Goal: Navigation & Orientation: Find specific page/section

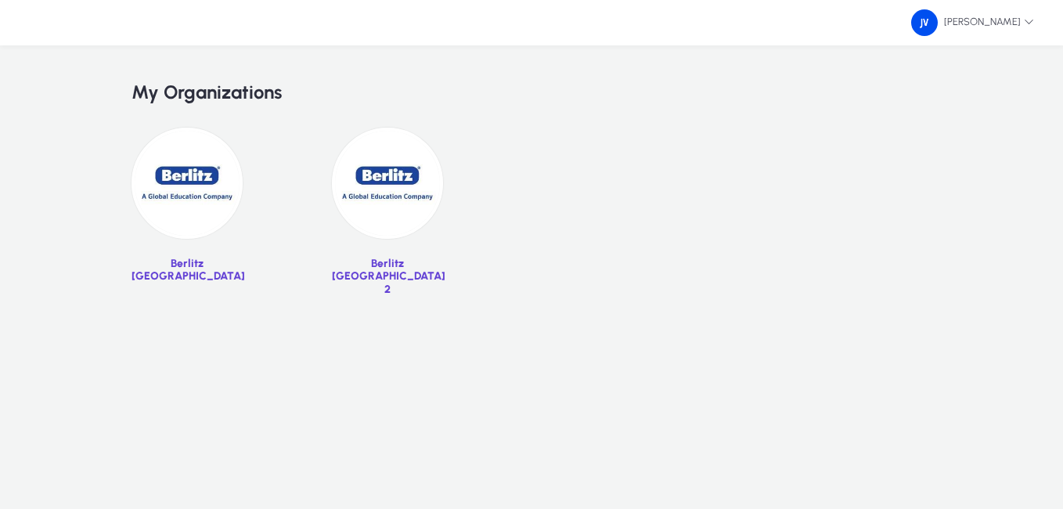
click at [195, 163] on img at bounding box center [187, 183] width 111 height 111
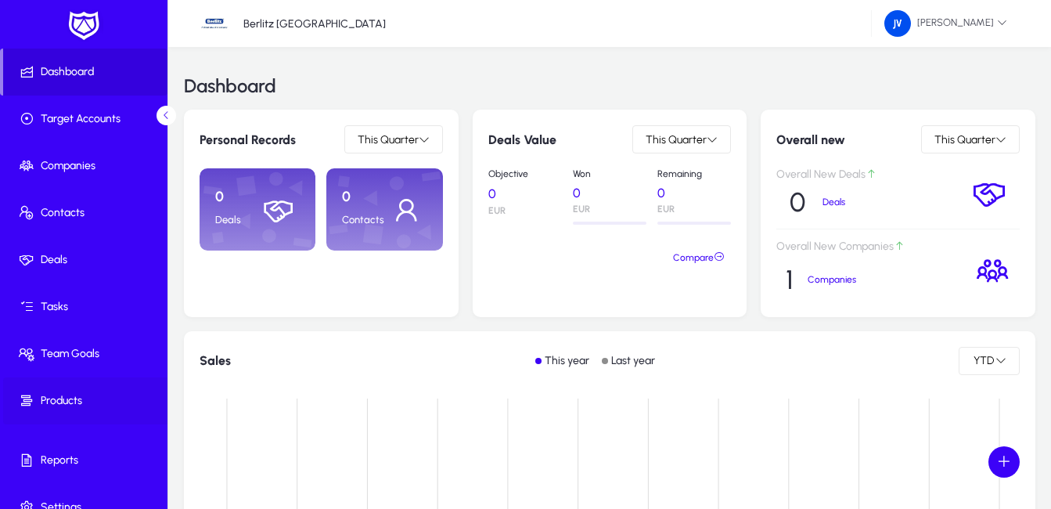
scroll to position [63, 0]
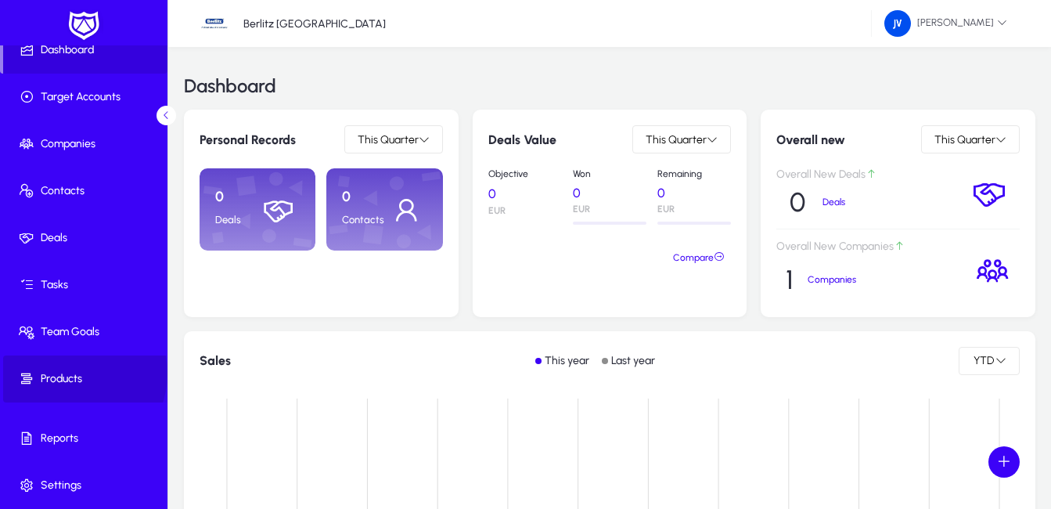
click at [74, 373] on span "Products" at bounding box center [87, 379] width 168 height 16
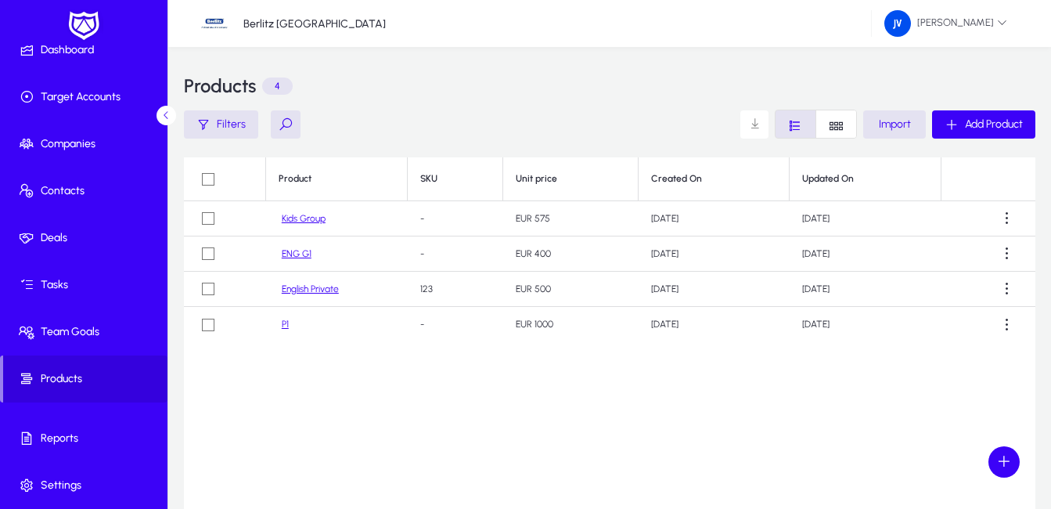
click at [318, 222] on link "Kids Group" at bounding box center [304, 219] width 44 height 12
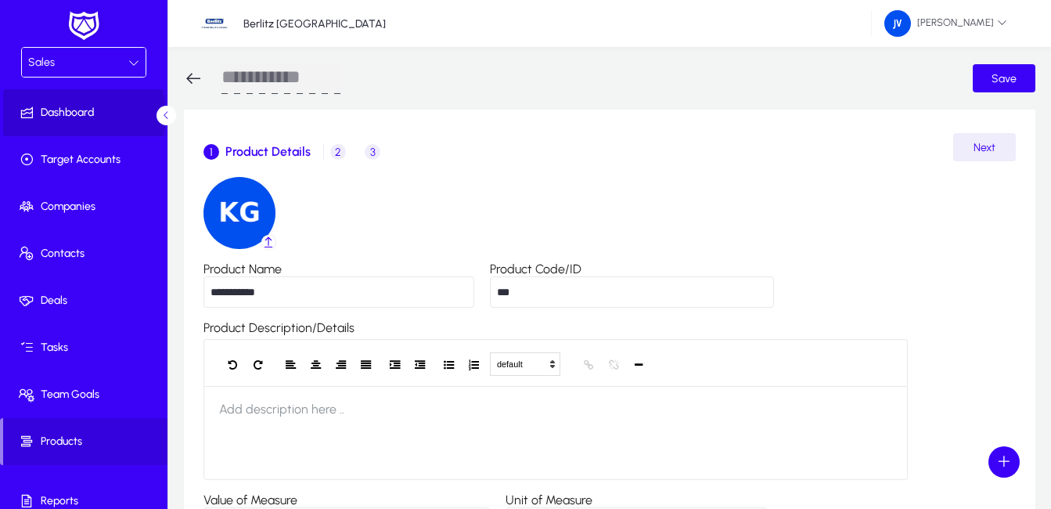
click at [63, 114] on span "Dashboard" at bounding box center [87, 113] width 168 height 16
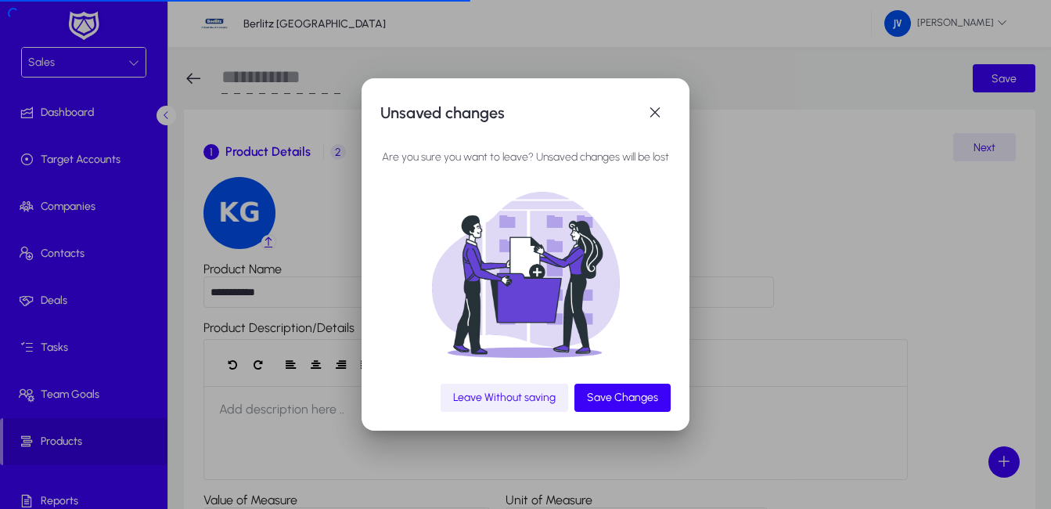
click at [508, 400] on span "Leave Without saving" at bounding box center [504, 397] width 103 height 13
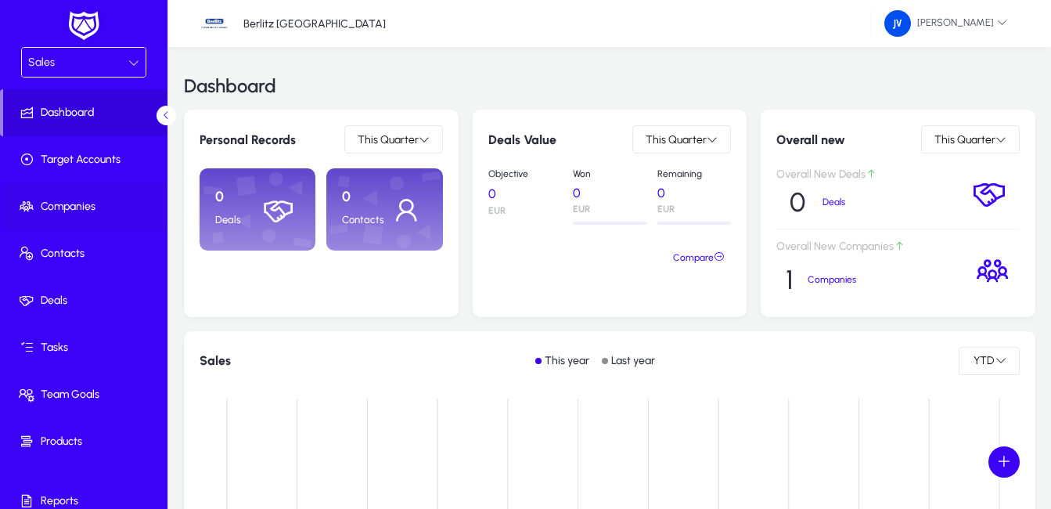
click at [87, 205] on span "Companies" at bounding box center [87, 207] width 168 height 16
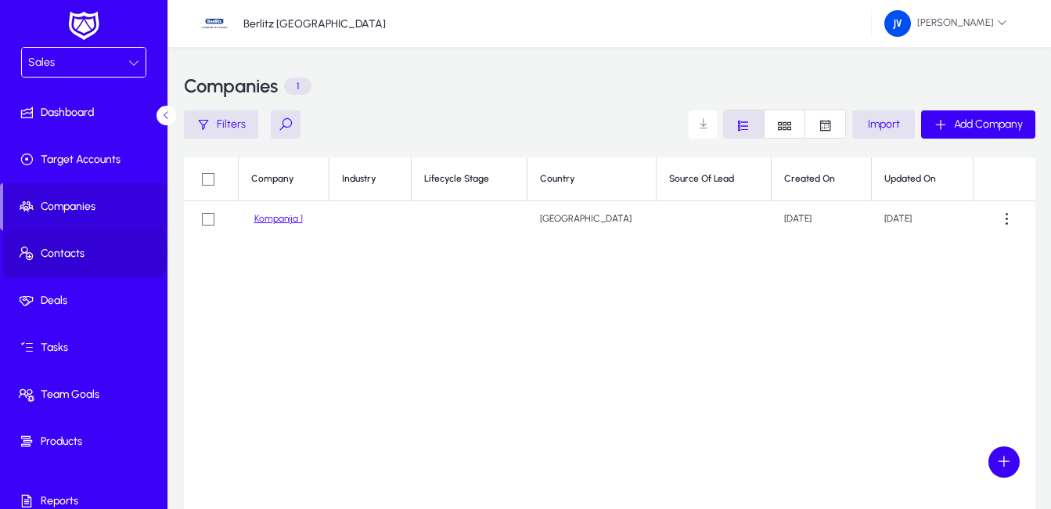
click at [82, 250] on span "Contacts" at bounding box center [87, 254] width 168 height 16
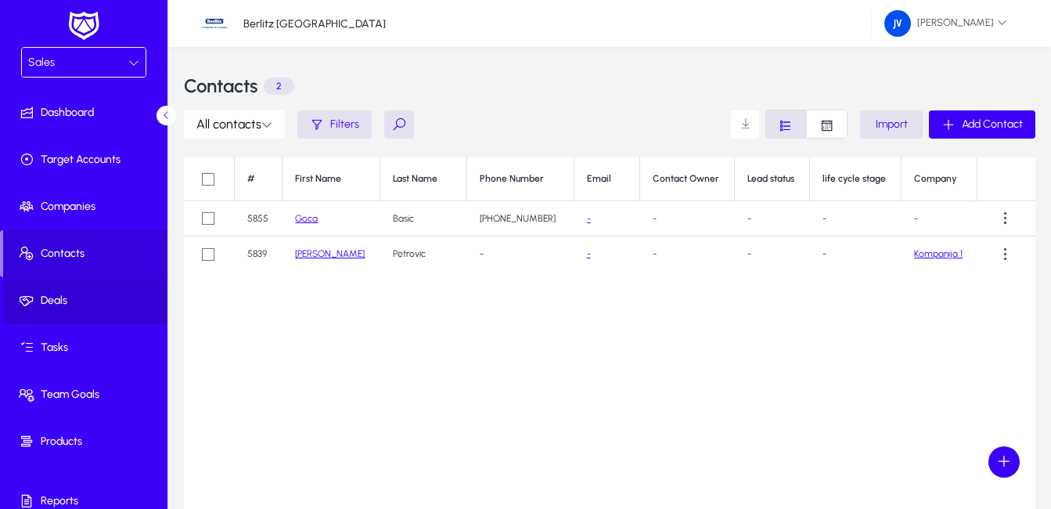
click at [85, 297] on span "Deals" at bounding box center [87, 301] width 168 height 16
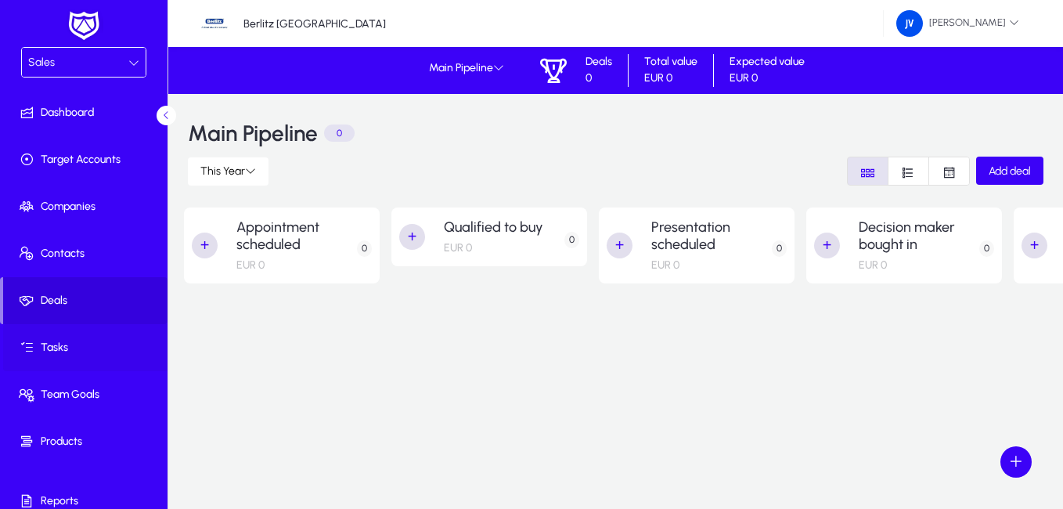
click at [77, 345] on span "Tasks" at bounding box center [87, 348] width 168 height 16
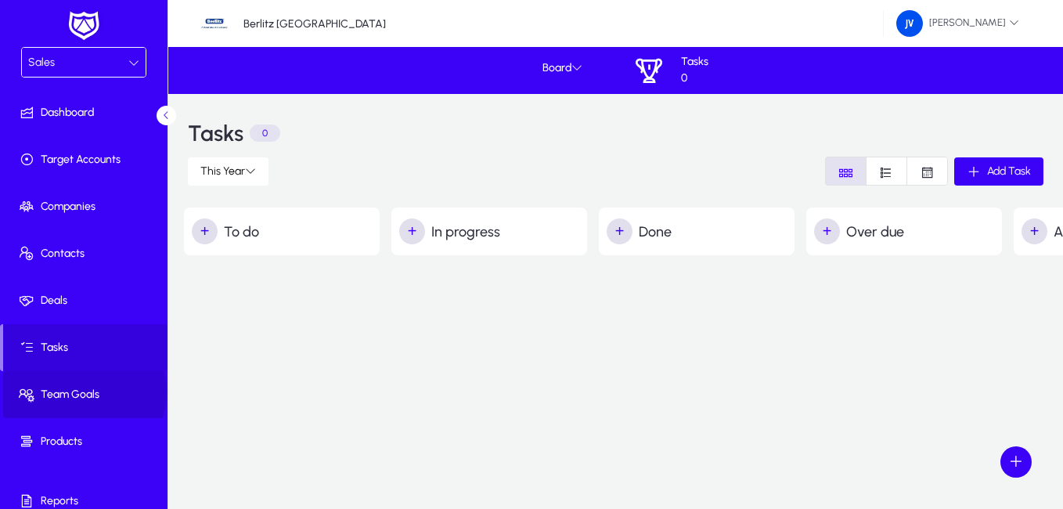
click at [79, 391] on span "Team Goals" at bounding box center [87, 395] width 168 height 16
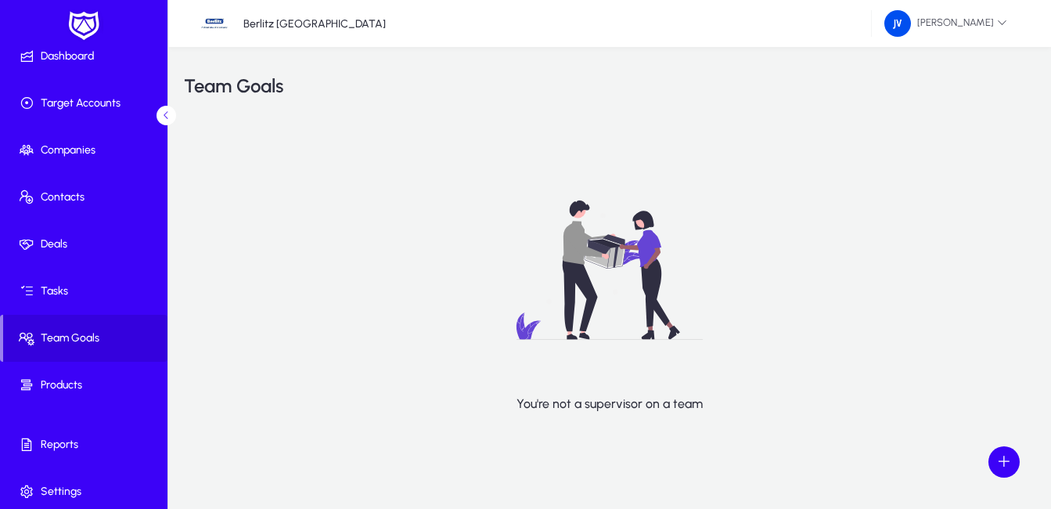
scroll to position [63, 0]
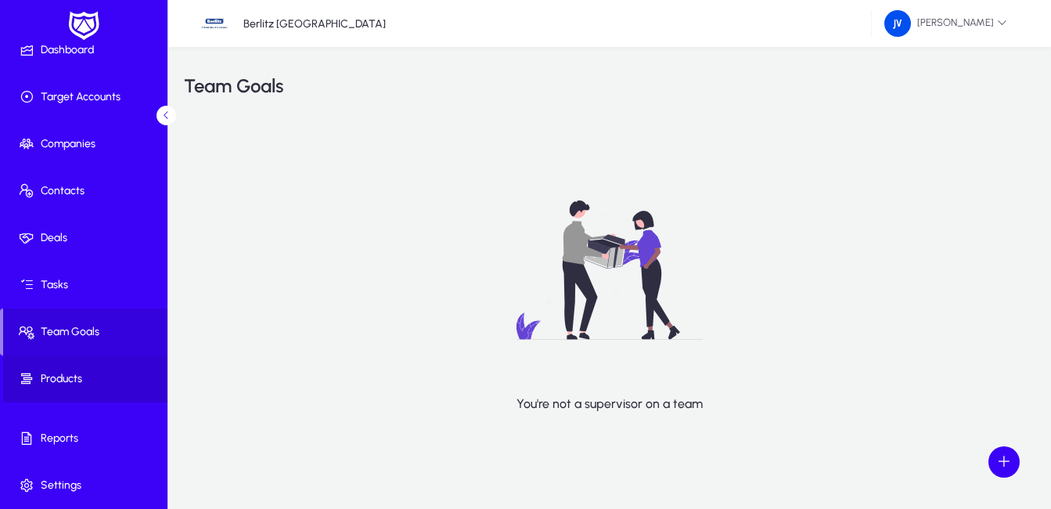
click at [85, 377] on span "Products" at bounding box center [87, 379] width 168 height 16
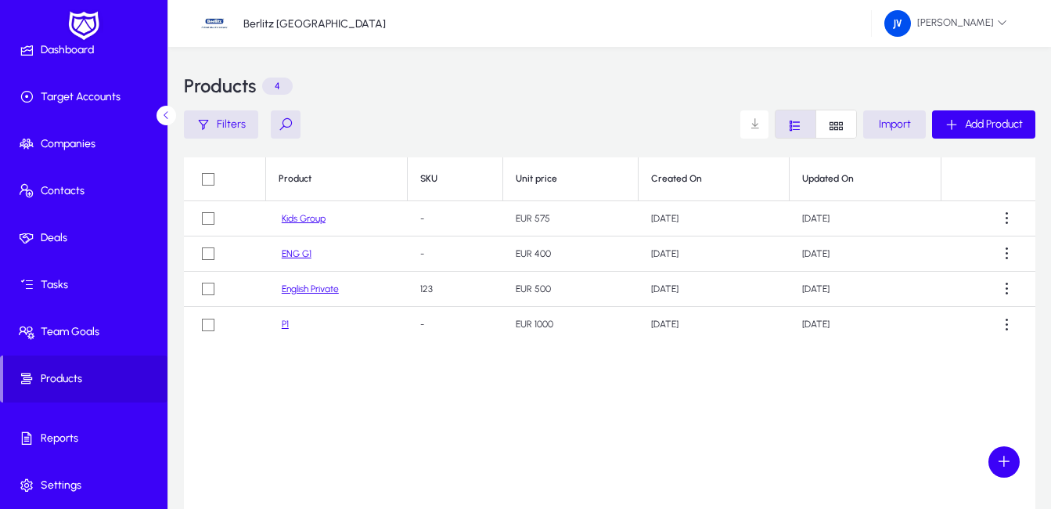
click at [286, 327] on link "P1" at bounding box center [285, 325] width 7 height 12
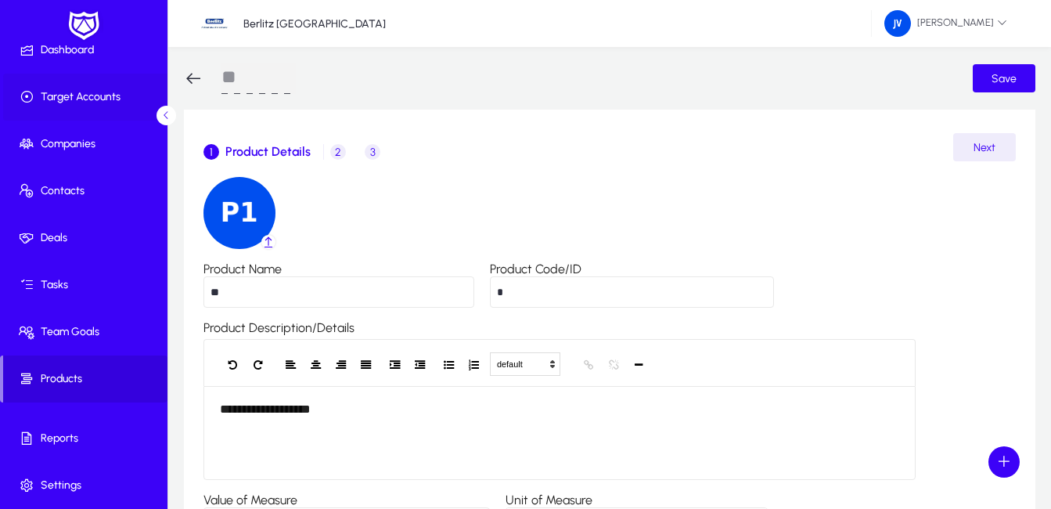
click at [73, 95] on span "Target Accounts" at bounding box center [87, 97] width 168 height 16
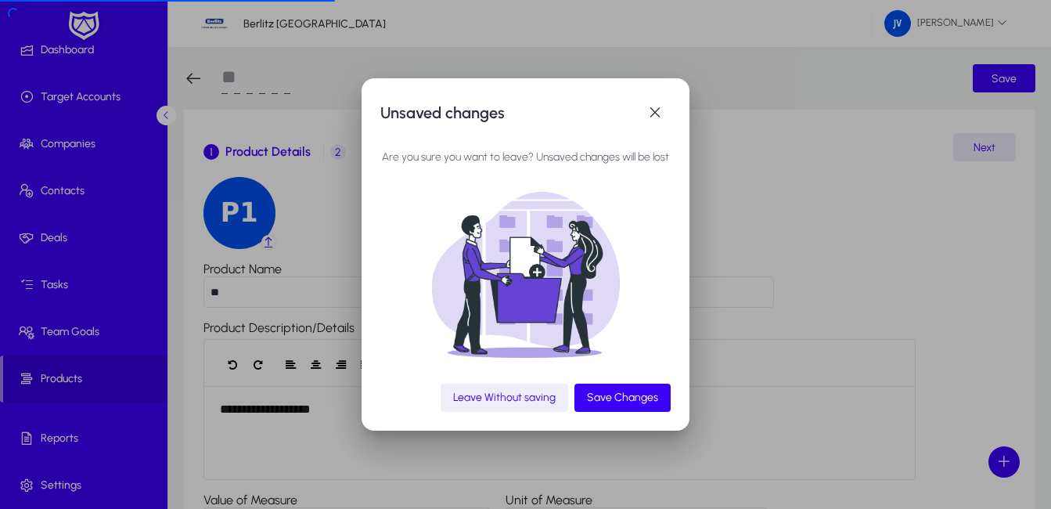
click at [528, 395] on span "Leave Without saving" at bounding box center [504, 397] width 103 height 13
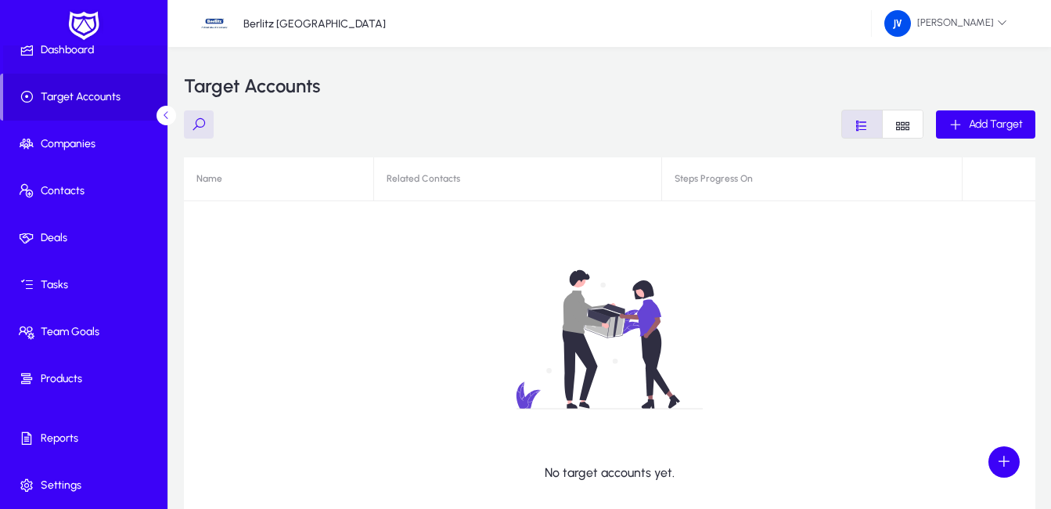
click at [96, 47] on span "Dashboard" at bounding box center [87, 50] width 168 height 16
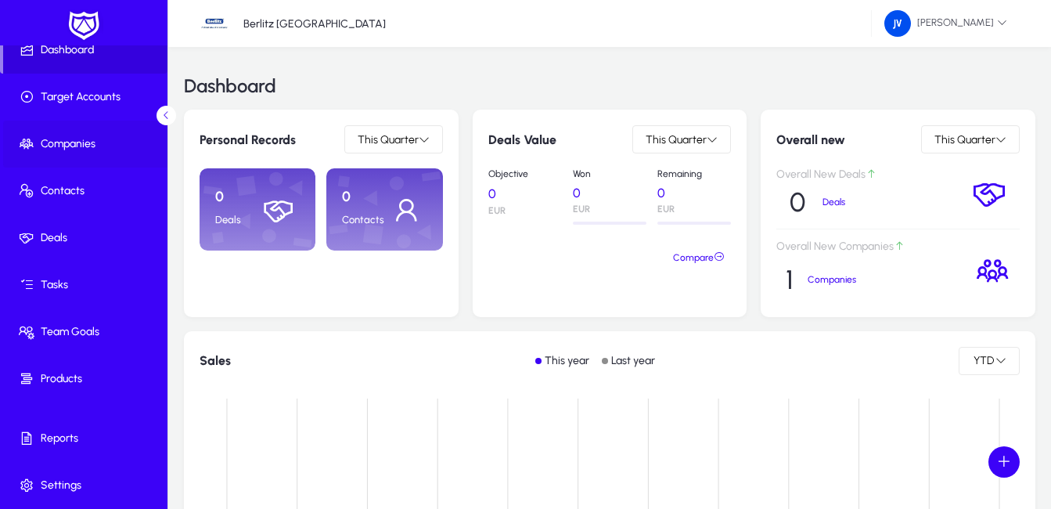
click at [95, 132] on span at bounding box center [87, 144] width 168 height 38
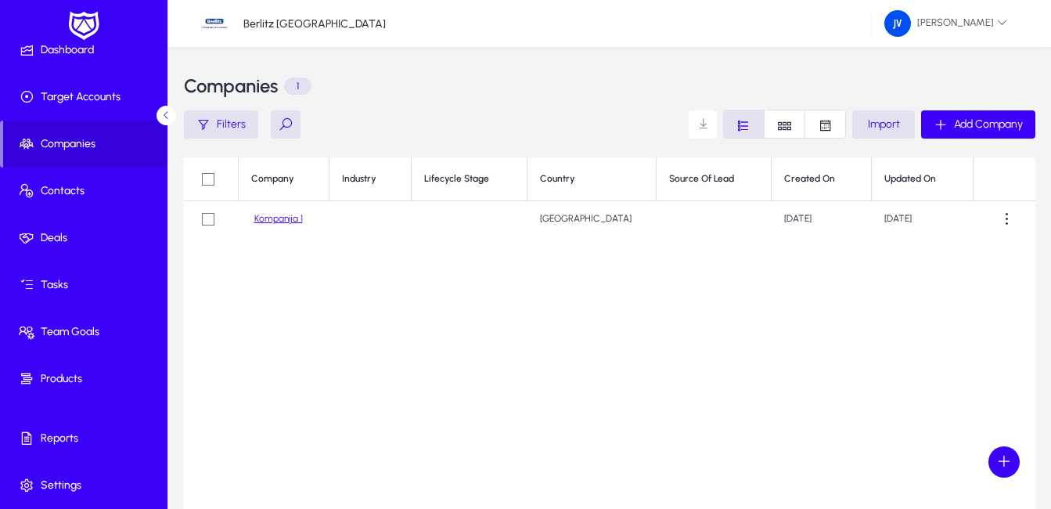
click at [271, 218] on link "Kompanija 1" at bounding box center [278, 219] width 49 height 12
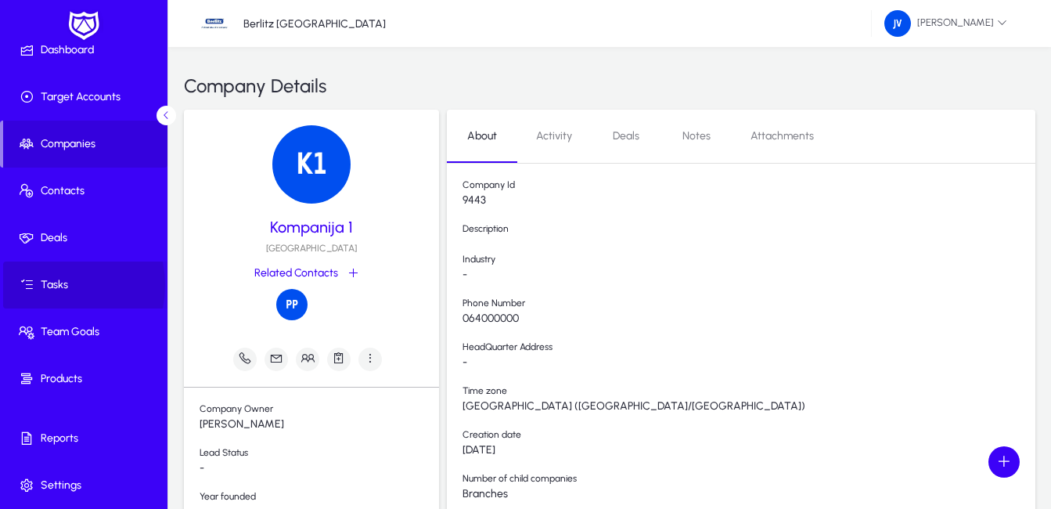
click at [49, 285] on span "Tasks" at bounding box center [87, 285] width 168 height 16
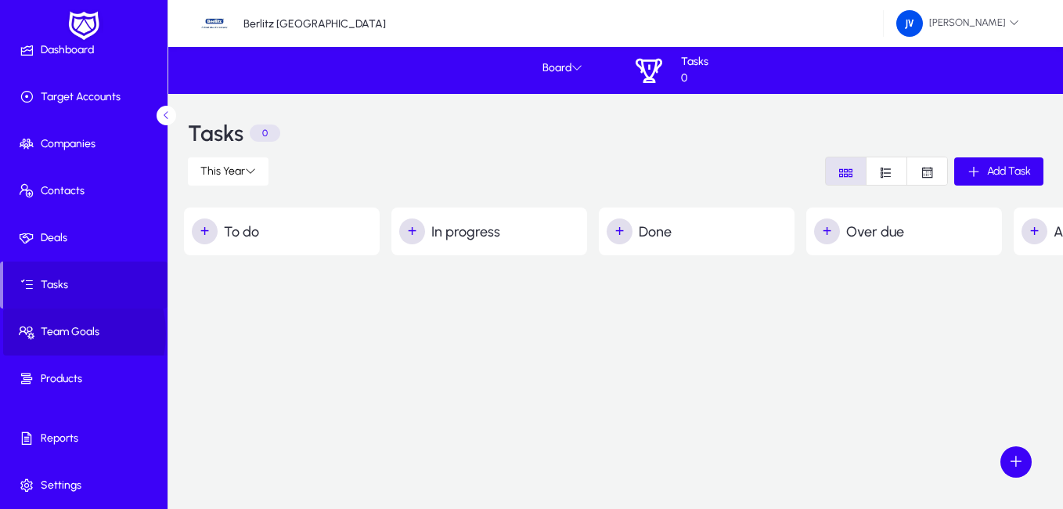
click at [56, 333] on span "Team Goals" at bounding box center [87, 332] width 168 height 16
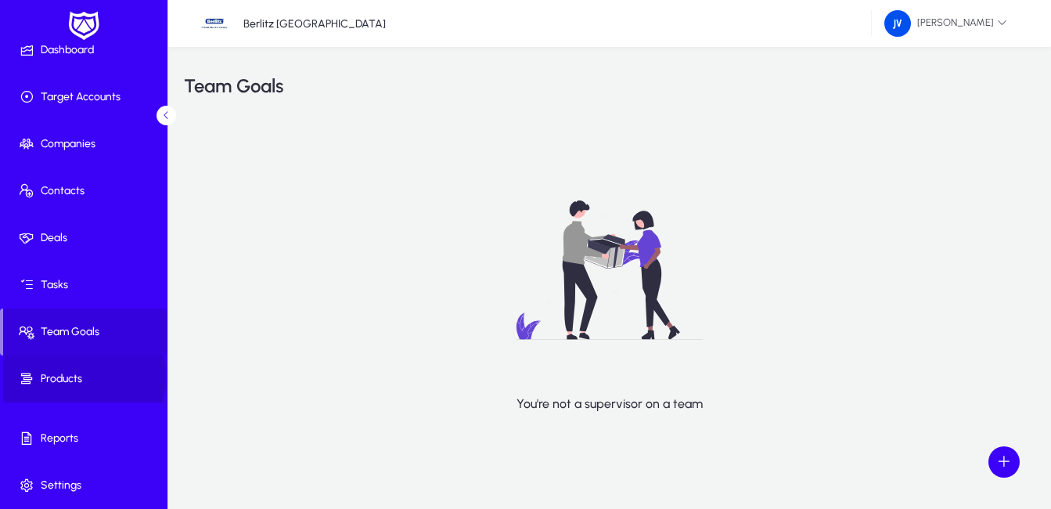
click at [60, 376] on span "Products" at bounding box center [87, 379] width 168 height 16
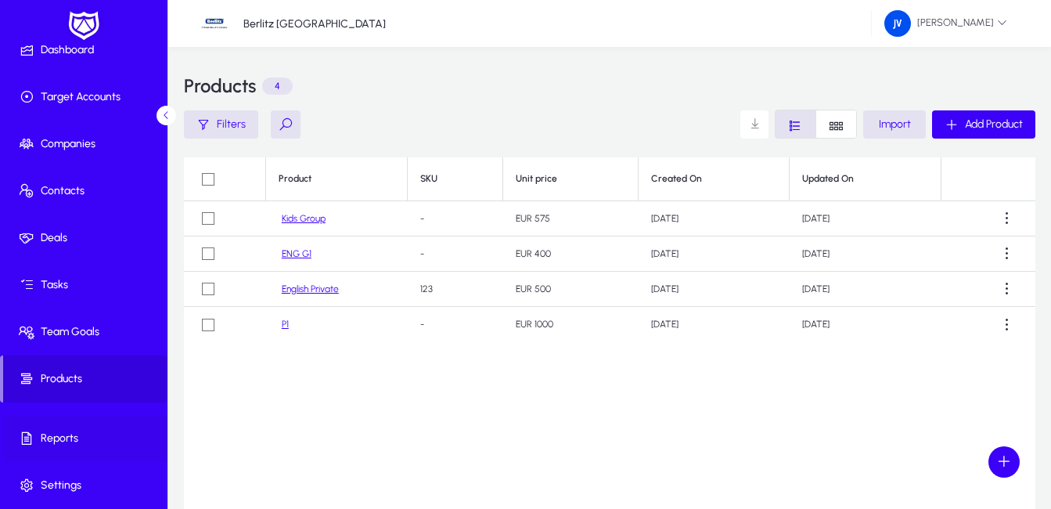
click at [61, 430] on span at bounding box center [87, 439] width 168 height 38
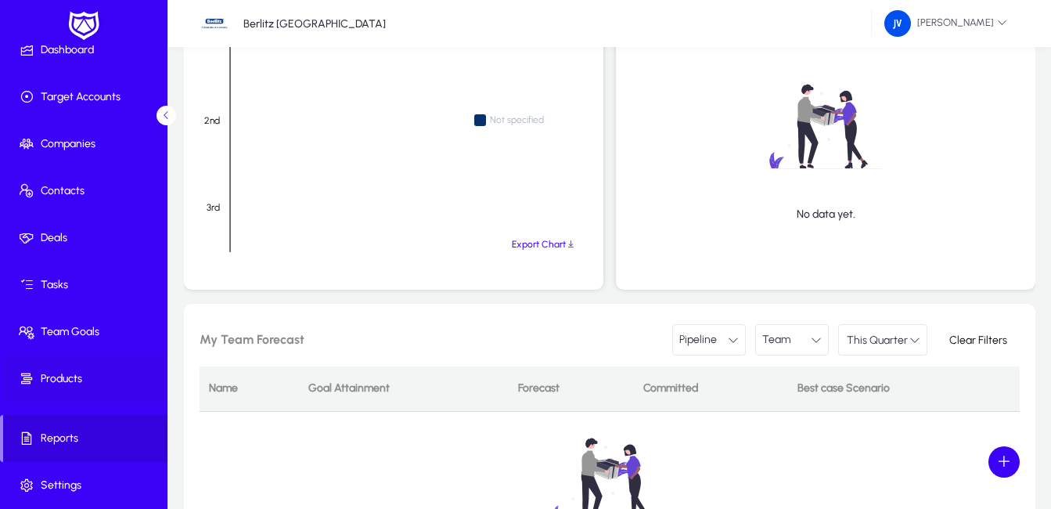
scroll to position [663, 0]
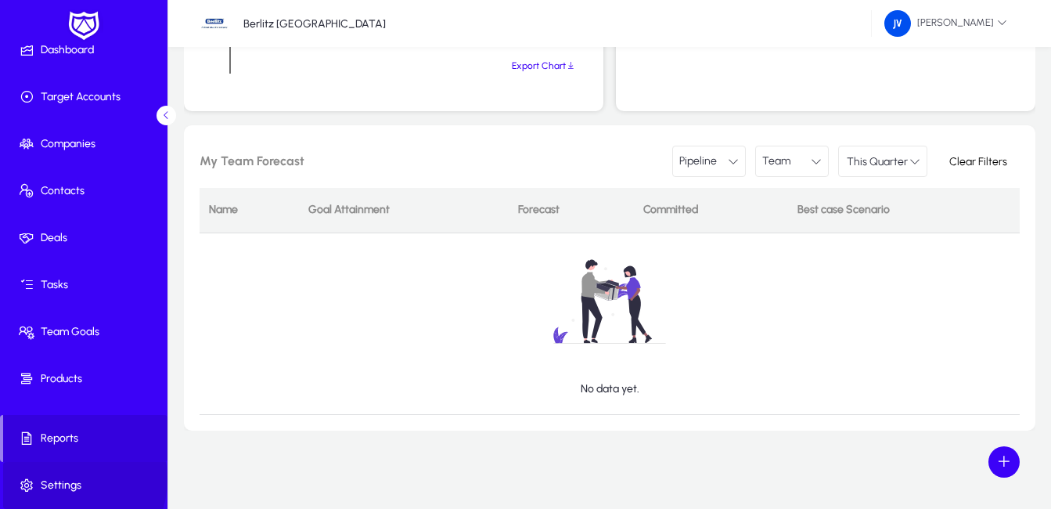
click at [65, 479] on span "Settings" at bounding box center [87, 485] width 168 height 16
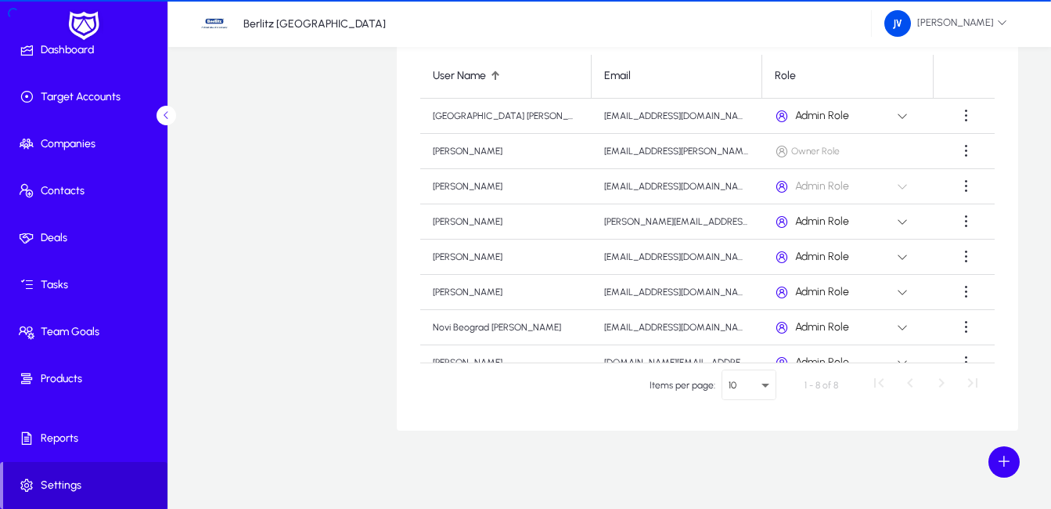
scroll to position [590, 0]
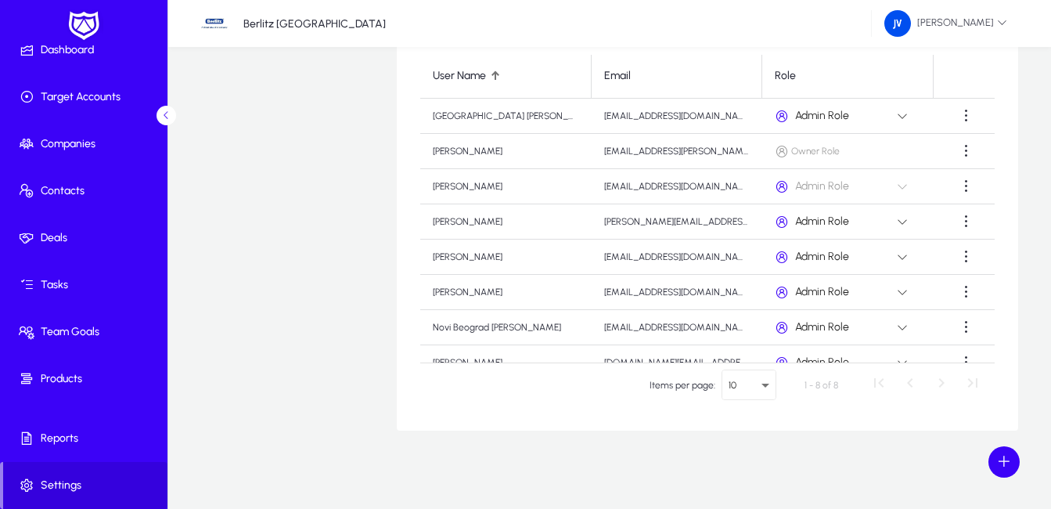
click at [897, 220] on icon at bounding box center [902, 221] width 11 height 11
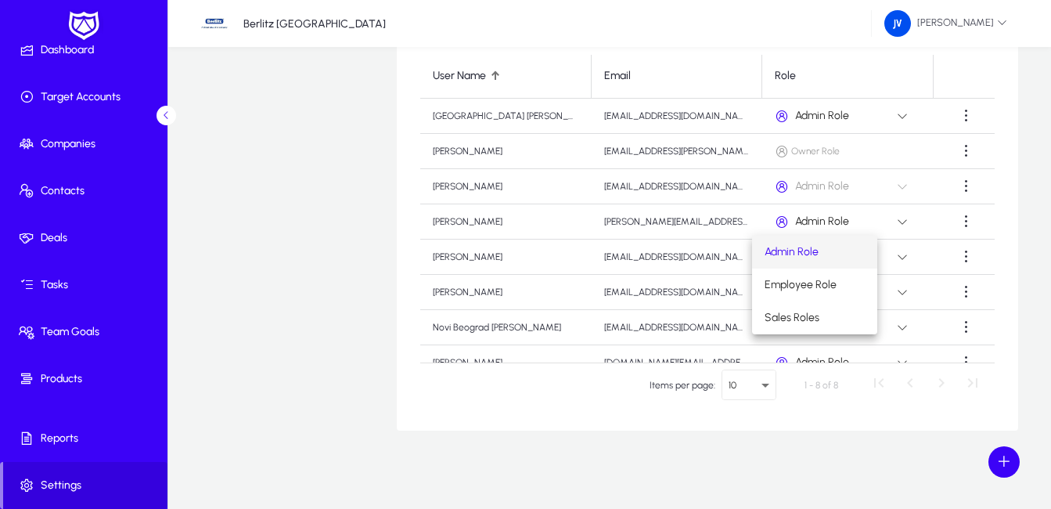
click at [866, 220] on div at bounding box center [525, 254] width 1051 height 509
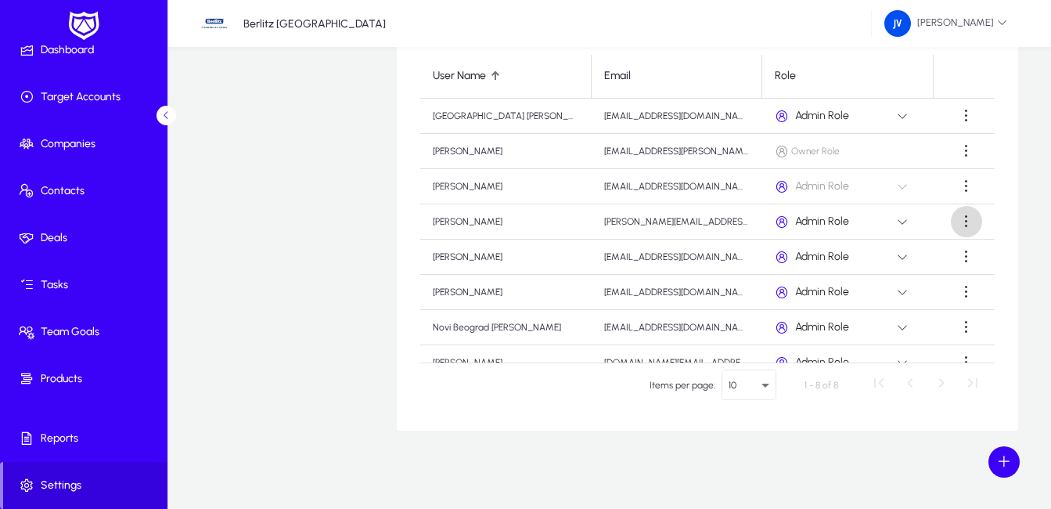
click at [953, 222] on span at bounding box center [966, 221] width 31 height 31
click at [953, 222] on div at bounding box center [525, 254] width 1051 height 509
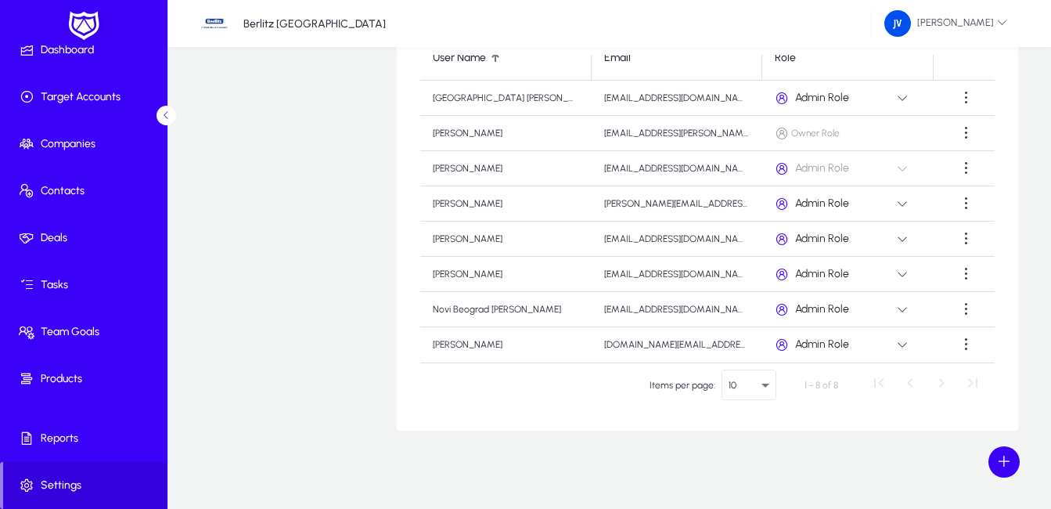
scroll to position [0, 0]
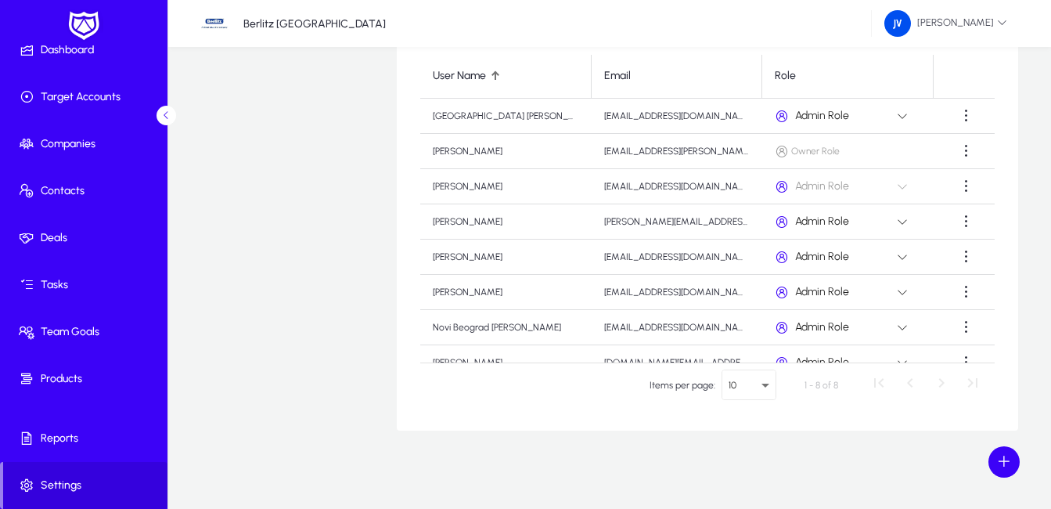
click at [799, 218] on span "Admin Role" at bounding box center [822, 220] width 54 height 13
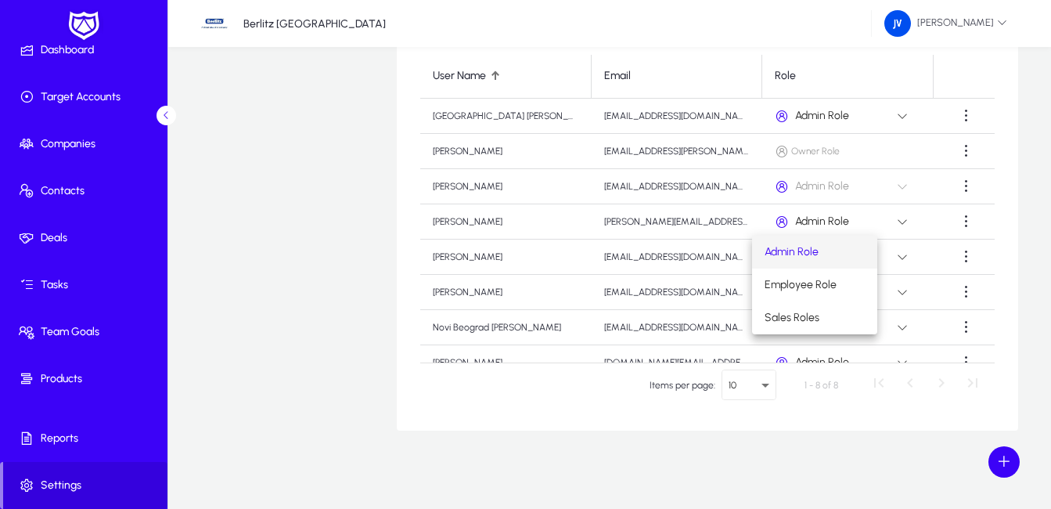
click at [799, 218] on div at bounding box center [525, 254] width 1051 height 509
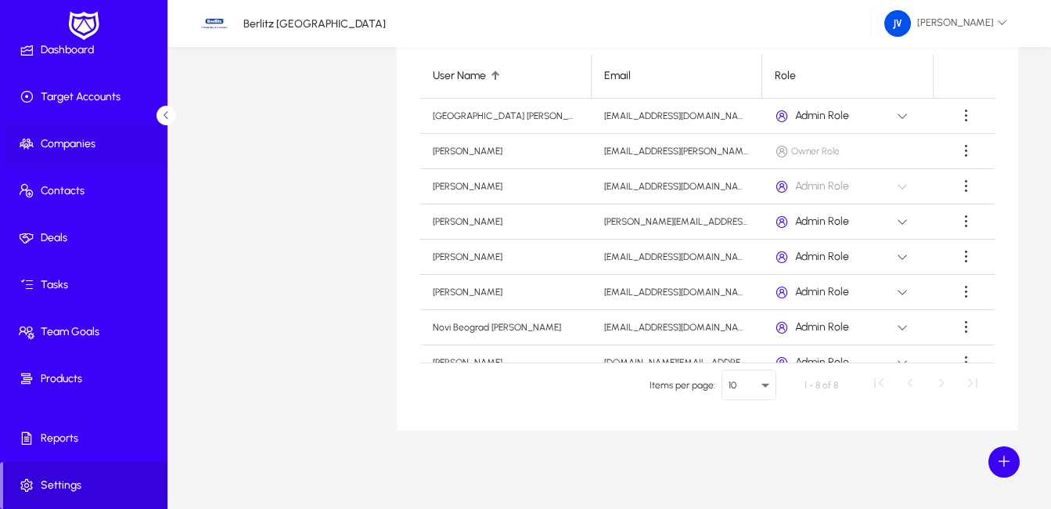
click at [76, 139] on span "Companies" at bounding box center [87, 144] width 168 height 16
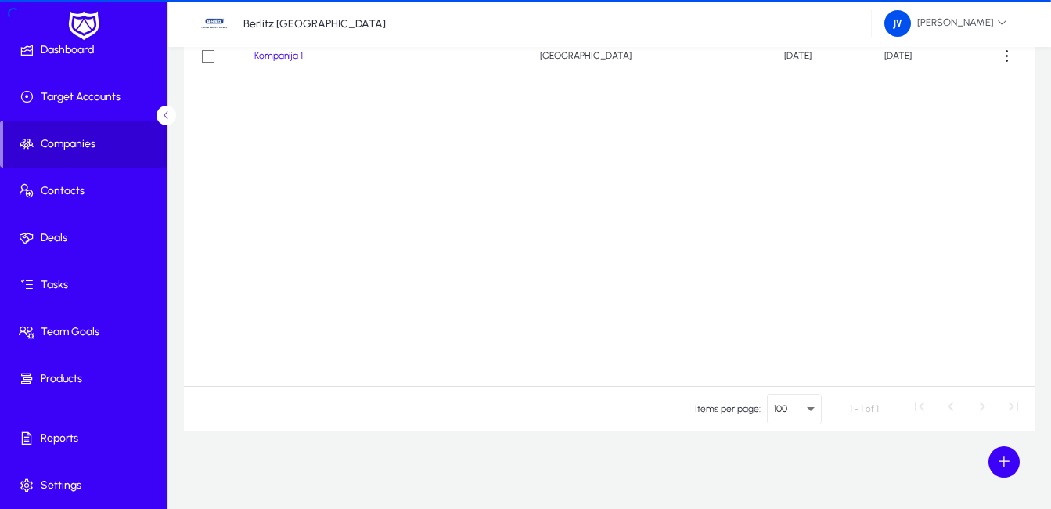
scroll to position [163, 0]
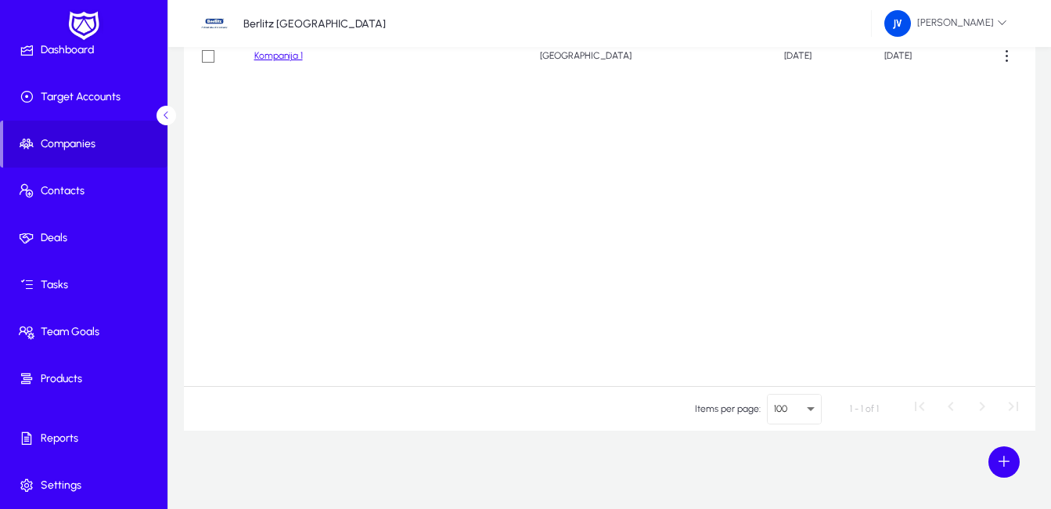
click at [66, 44] on link at bounding box center [83, 27] width 39 height 38
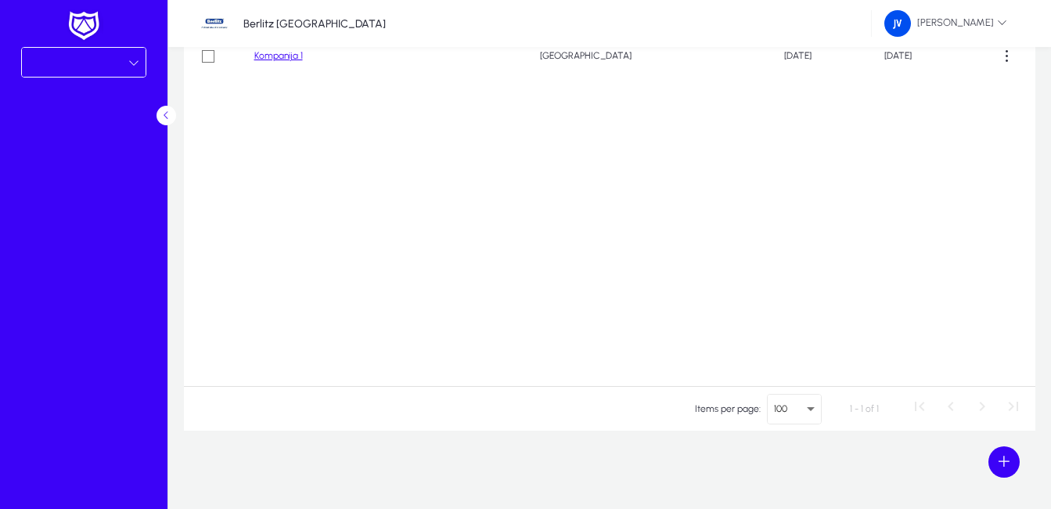
scroll to position [0, 0]
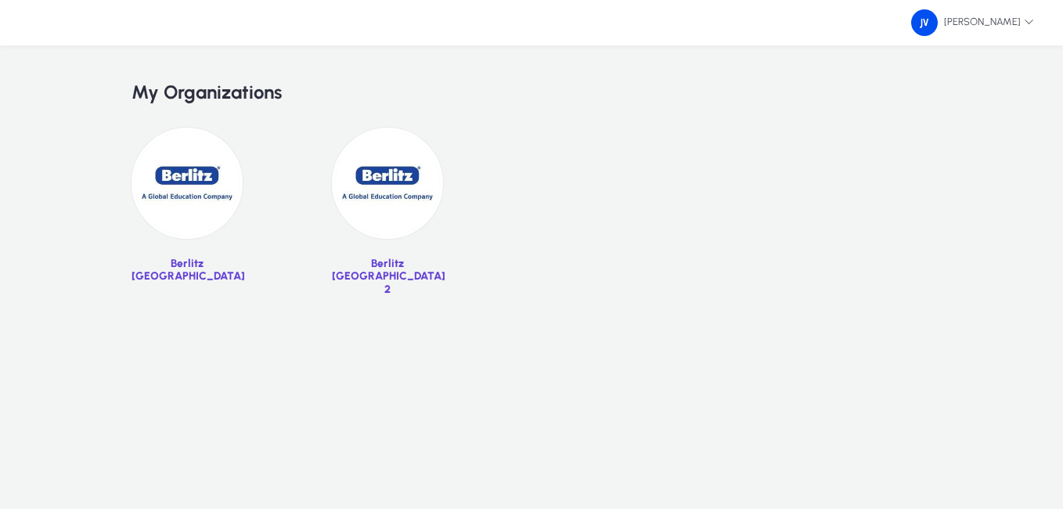
click at [406, 195] on img at bounding box center [387, 183] width 111 height 111
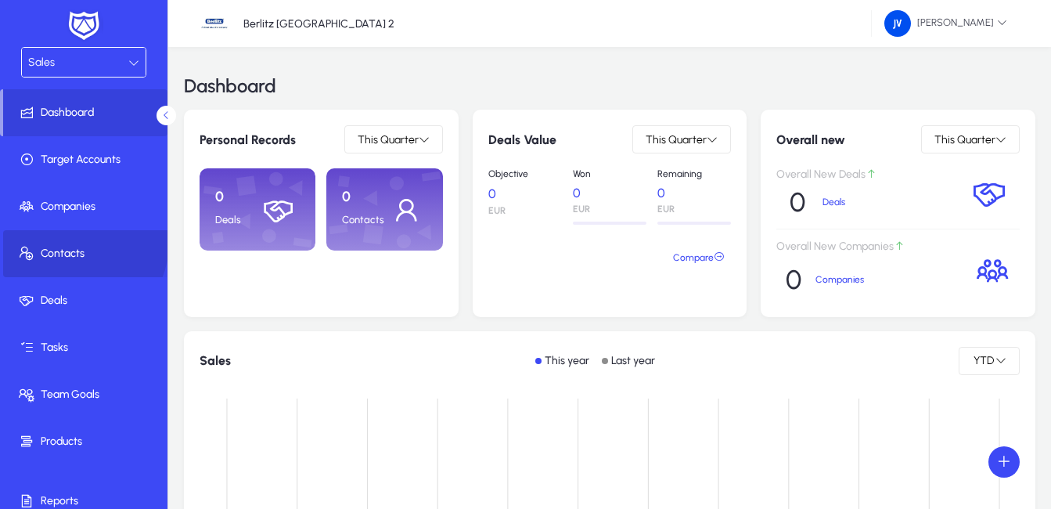
click at [74, 243] on span at bounding box center [87, 254] width 168 height 38
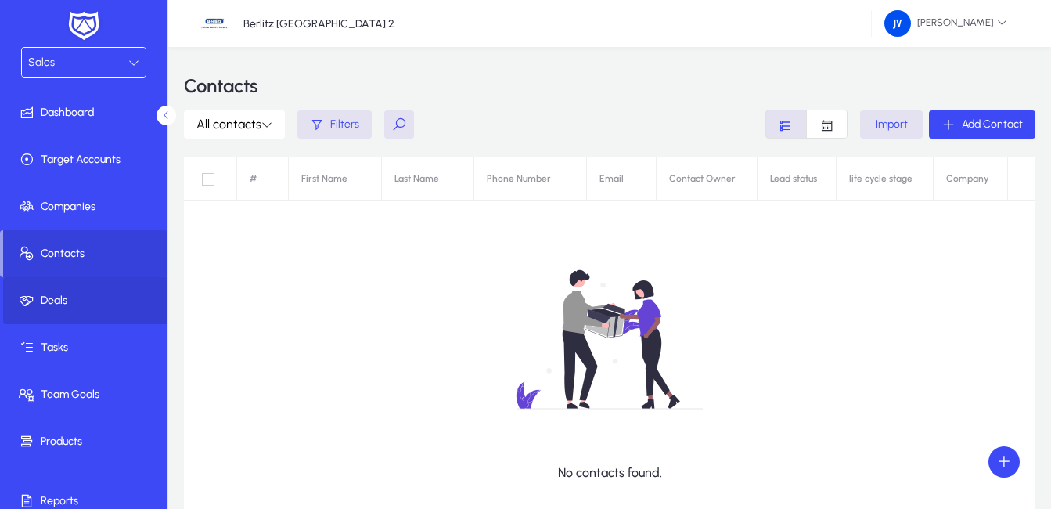
click at [103, 300] on span "Deals" at bounding box center [87, 301] width 168 height 16
